Goal: Task Accomplishment & Management: Use online tool/utility

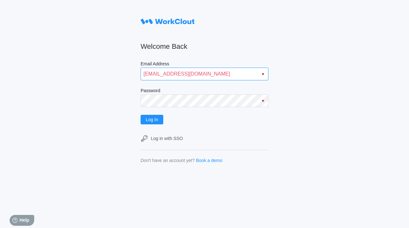
type input "quadristi@simcona.com"
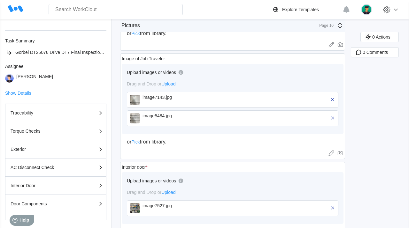
scroll to position [104, 0]
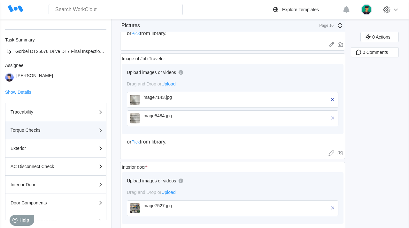
click at [45, 132] on div "Torque Checks" at bounding box center [43, 130] width 64 height 4
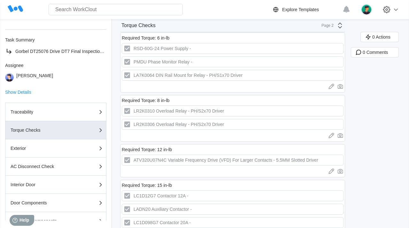
scroll to position [0, 0]
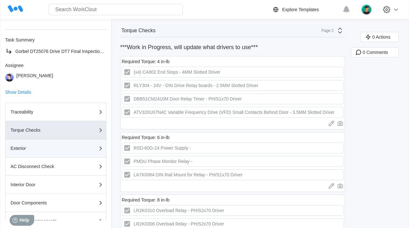
click at [42, 148] on div "Exterior" at bounding box center [43, 148] width 64 height 4
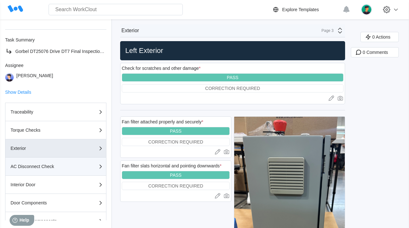
click at [45, 164] on div "AC Disconnect Check" at bounding box center [56, 167] width 90 height 8
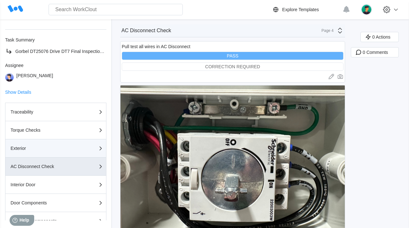
click at [47, 150] on div "Exterior" at bounding box center [43, 148] width 64 height 4
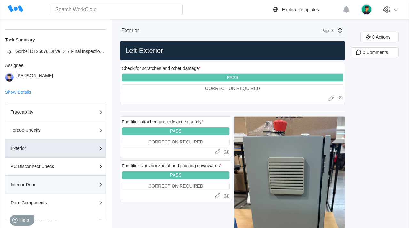
click at [53, 185] on div "Interior Door" at bounding box center [43, 185] width 64 height 4
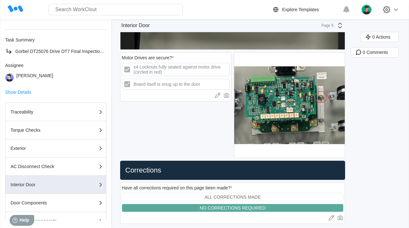
scroll to position [1410, 0]
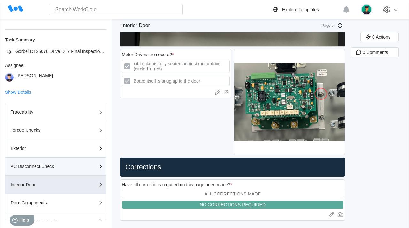
click at [83, 165] on div "button" at bounding box center [87, 167] width 27 height 8
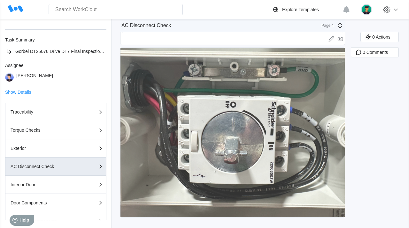
scroll to position [0, 0]
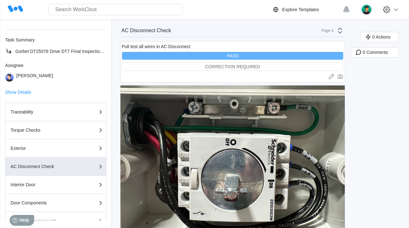
drag, startPoint x: 48, startPoint y: 189, endPoint x: 210, endPoint y: 148, distance: 167.1
click at [50, 188] on button "Interior Door" at bounding box center [55, 185] width 101 height 18
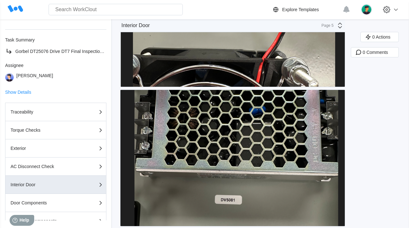
scroll to position [1410, 0]
